Goal: Find specific fact: Find specific fact

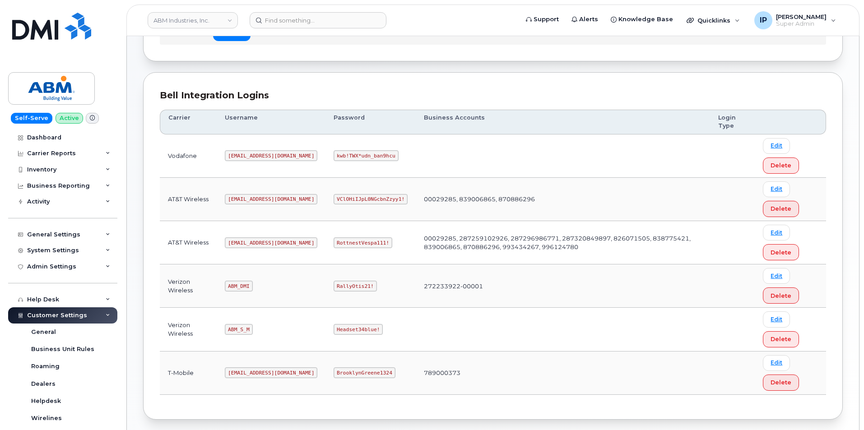
scroll to position [122, 0]
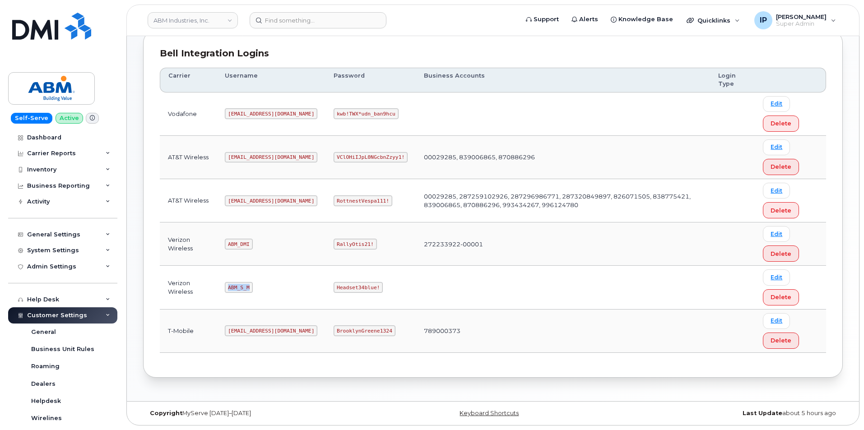
drag, startPoint x: 248, startPoint y: 287, endPoint x: 228, endPoint y: 285, distance: 20.0
click at [228, 285] on code "ABM_S_M" at bounding box center [239, 287] width 28 height 11
copy code "ABM_S_M"
click at [342, 285] on code "Headset34blue!" at bounding box center [358, 287] width 49 height 11
drag, startPoint x: 344, startPoint y: 286, endPoint x: 303, endPoint y: 289, distance: 41.2
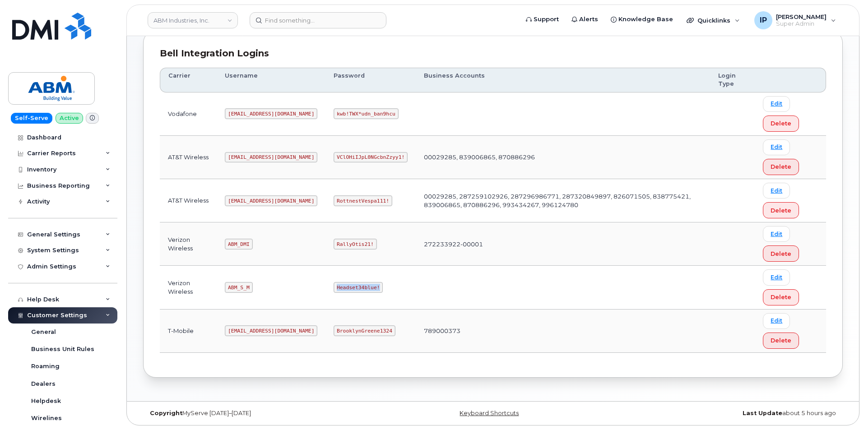
click at [334, 289] on code "Headset34blue!" at bounding box center [358, 287] width 49 height 11
copy code "Headset34blue!"
drag, startPoint x: 248, startPoint y: 286, endPoint x: 225, endPoint y: 283, distance: 22.7
click at [225, 283] on td "ABM_S_M" at bounding box center [271, 287] width 109 height 43
copy code "ABM_S_M"
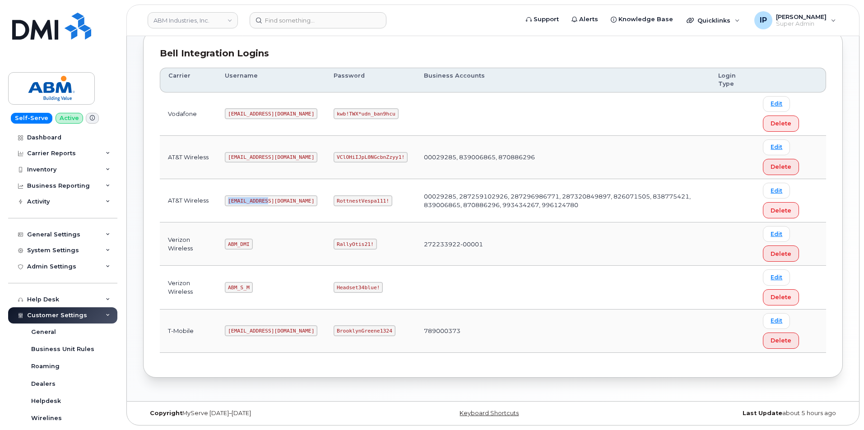
drag, startPoint x: 266, startPoint y: 200, endPoint x: 226, endPoint y: 200, distance: 40.6
click at [226, 200] on td "[EMAIL_ADDRESS][DOMAIN_NAME]" at bounding box center [271, 200] width 109 height 43
copy code "[EMAIL_ADDRESS][DOMAIN_NAME]"
drag, startPoint x: 354, startPoint y: 201, endPoint x: 305, endPoint y: 205, distance: 49.8
click at [334, 205] on code "RottnestVespa111!" at bounding box center [363, 201] width 59 height 11
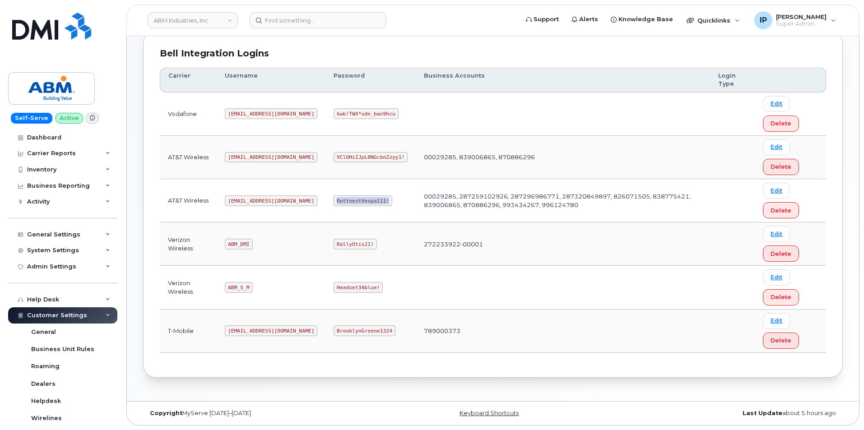
copy code "RottnestVespa111!"
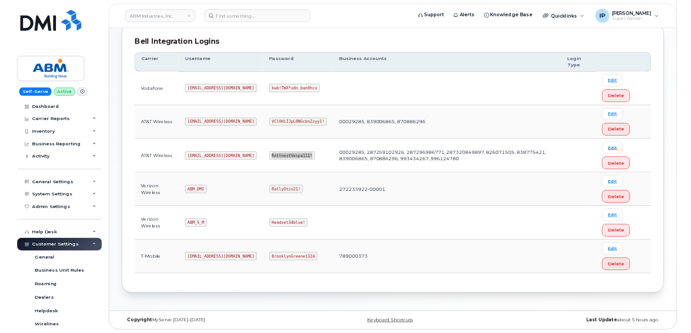
scroll to position [119, 0]
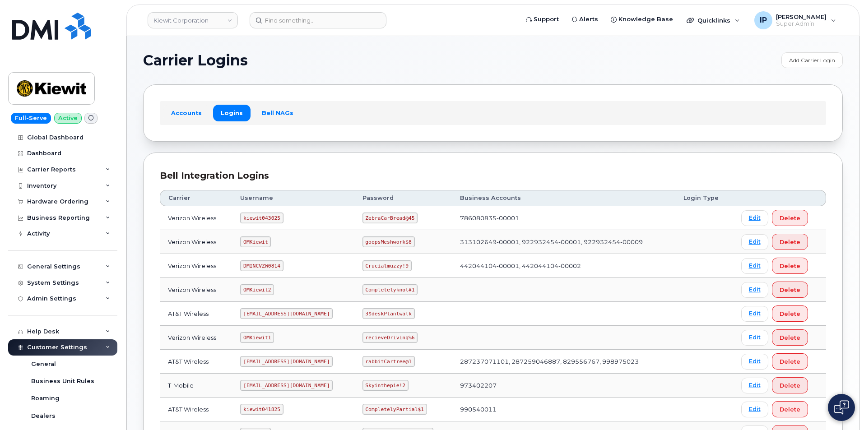
scroll to position [135, 0]
